Goal: Communication & Community: Answer question/provide support

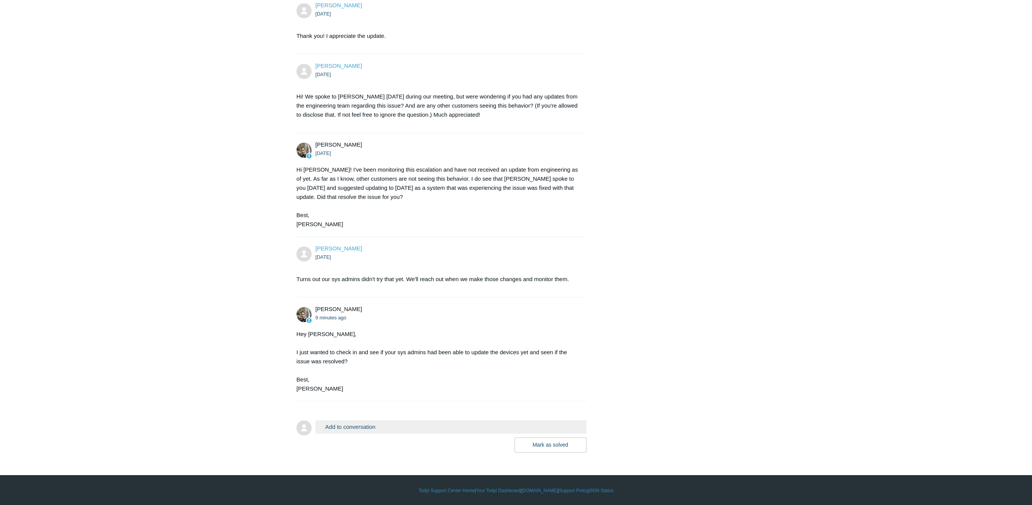
scroll to position [1409, 0]
click at [469, 423] on button "Add to conversation" at bounding box center [450, 426] width 271 height 13
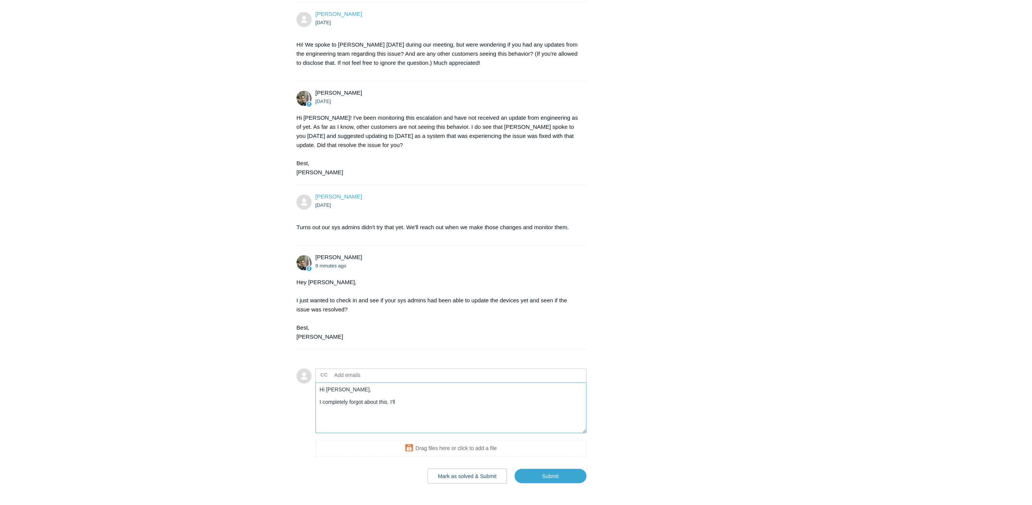
scroll to position [1492, 0]
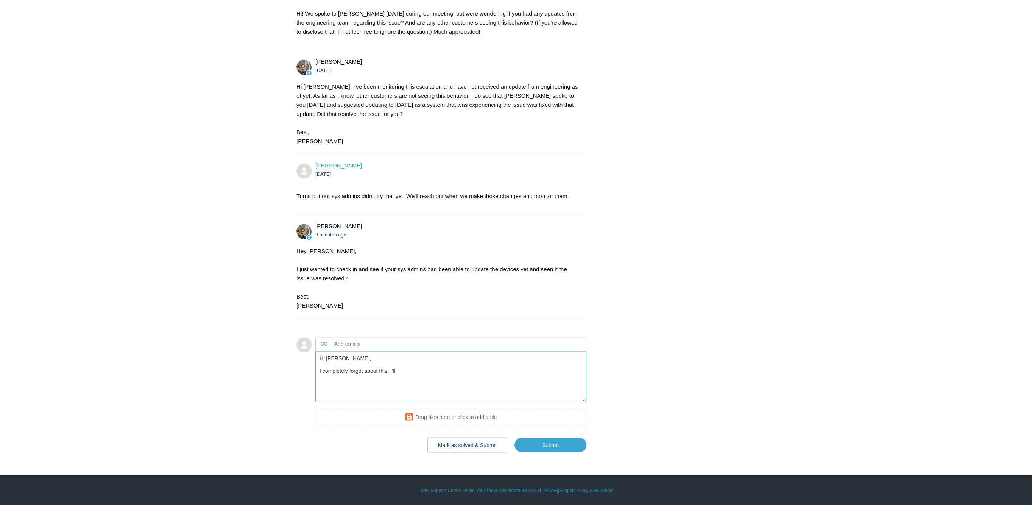
click at [429, 373] on textarea "Hi Michael, I completely forgot about this. I'll" at bounding box center [450, 376] width 271 height 51
type textarea "Hi Michael, I completely forgot about this. It worked for me but not for my col…"
click at [560, 446] on input "Submit" at bounding box center [551, 444] width 72 height 15
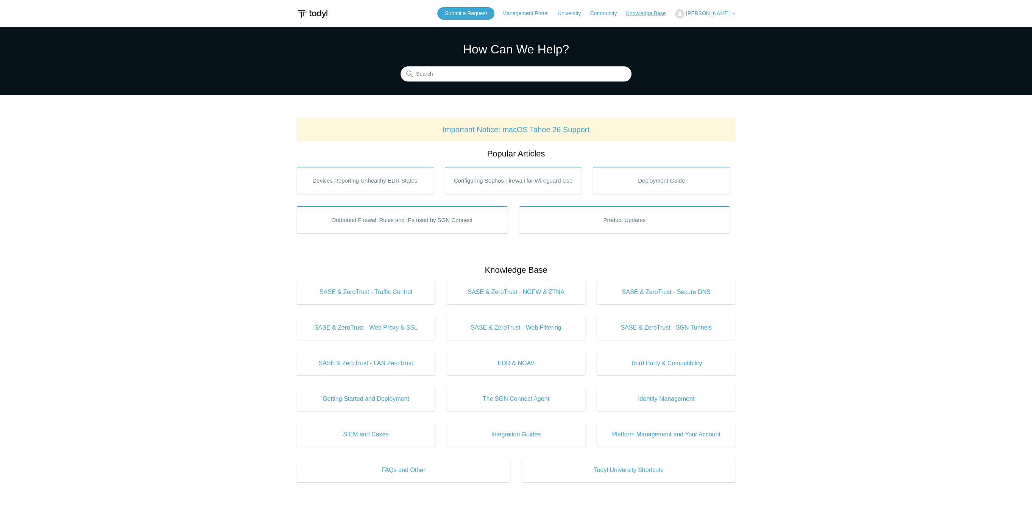
click at [666, 11] on link "Knowledge Base" at bounding box center [649, 13] width 47 height 8
click at [710, 9] on button "[PERSON_NAME]" at bounding box center [705, 13] width 61 height 9
click at [707, 28] on link "My Support Requests" at bounding box center [713, 29] width 74 height 13
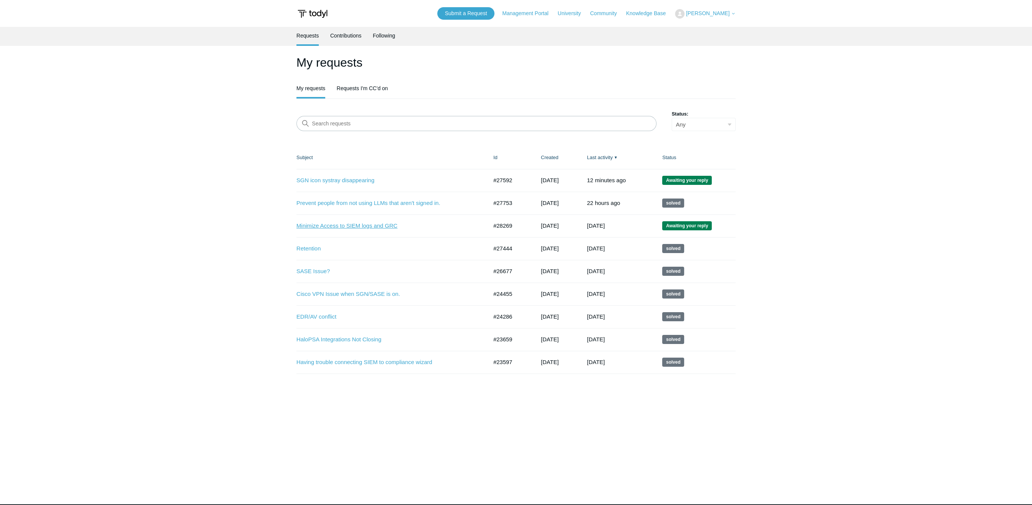
click at [334, 227] on link "Minimize Access to SIEM logs and GRC" at bounding box center [386, 226] width 180 height 9
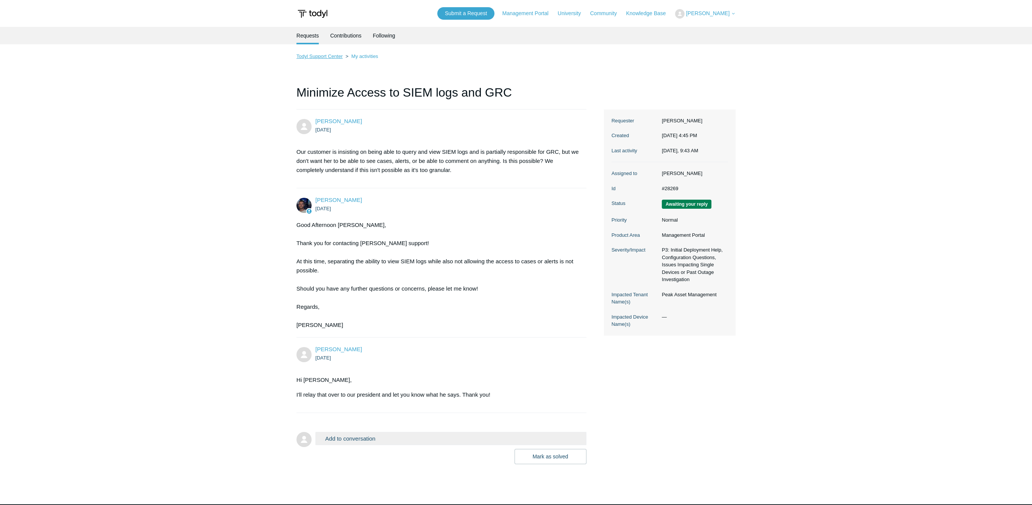
click at [320, 55] on link "Todyl Support Center" at bounding box center [319, 56] width 46 height 6
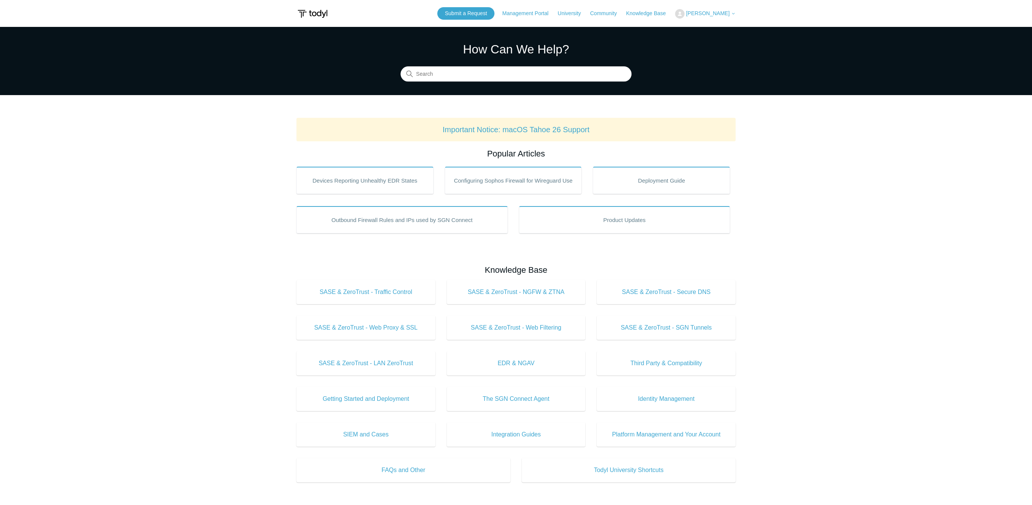
click at [704, 6] on header "Submit a Request Management Portal University Community Knowledge Base Maya Dou…" at bounding box center [515, 13] width 439 height 27
click at [702, 19] on div "Submit a Request Management Portal University Community Knowledge Base Maya Dou…" at bounding box center [586, 13] width 298 height 12
click at [701, 13] on span "[PERSON_NAME]" at bounding box center [708, 13] width 44 height 6
click at [694, 30] on link "My Support Requests" at bounding box center [713, 29] width 74 height 13
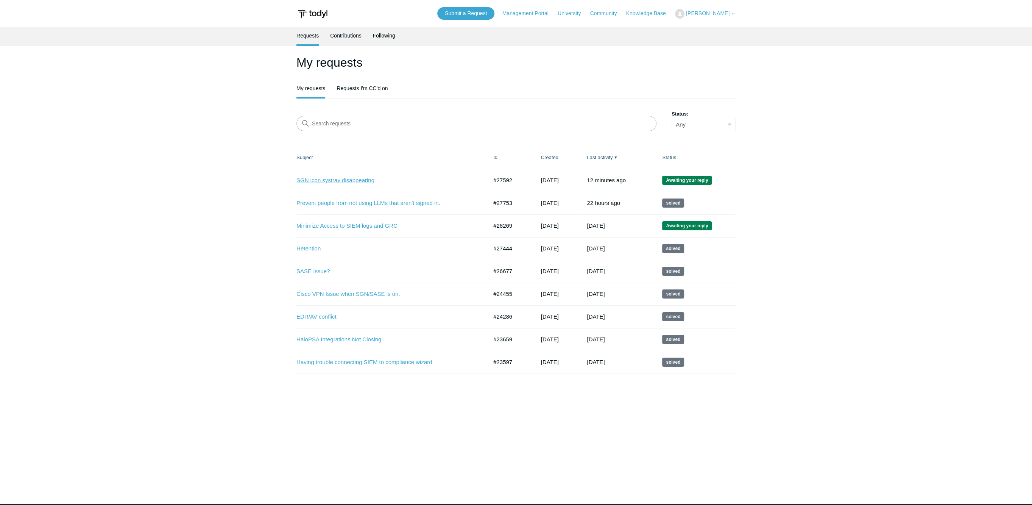
click at [350, 176] on link "SGN icon systray disappearing" at bounding box center [386, 180] width 180 height 9
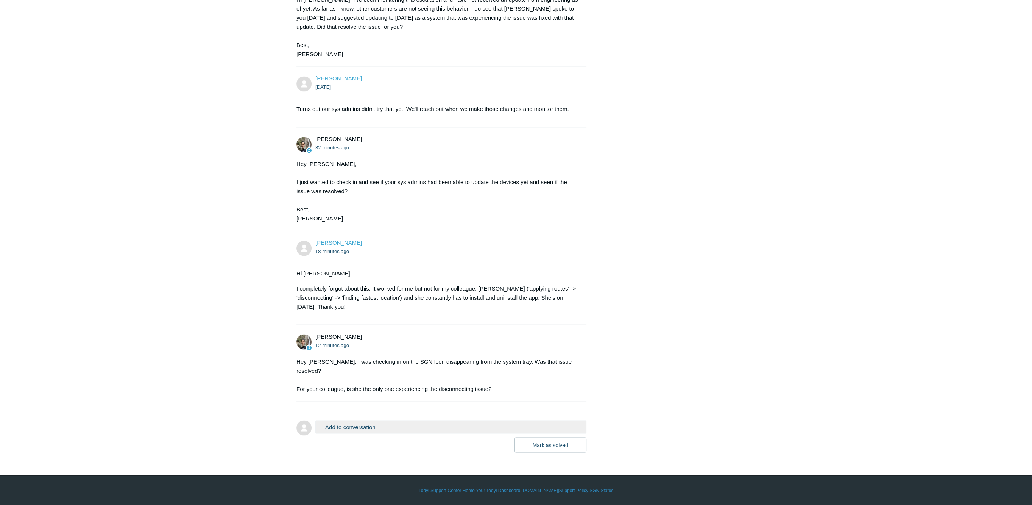
scroll to position [1570, 0]
click at [396, 429] on button "Add to conversation" at bounding box center [450, 426] width 271 height 13
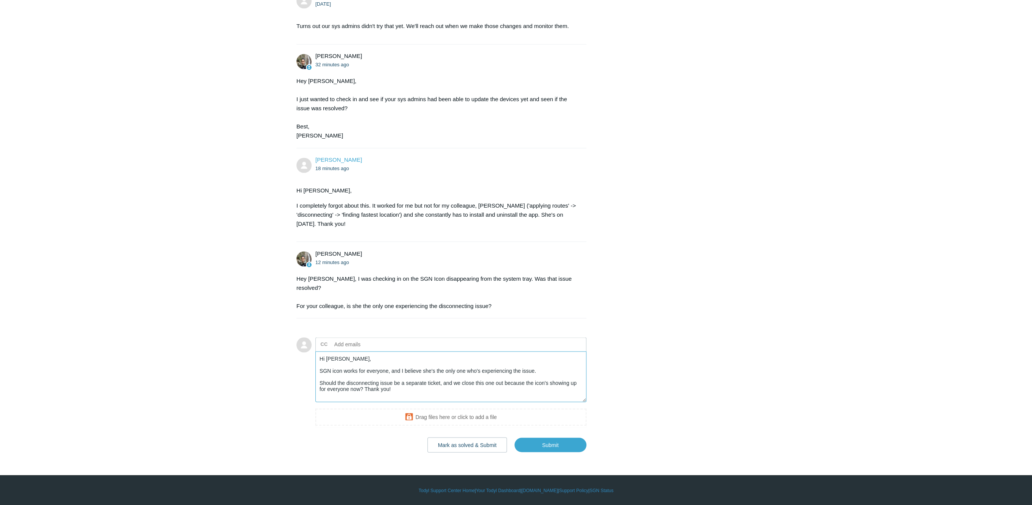
scroll to position [1652, 0]
type textarea "Hi [PERSON_NAME], SGN icon works for everyone, and I believe she's the only one…"
click at [532, 449] on input "Submit" at bounding box center [551, 444] width 72 height 15
